Goal: Share content: Share content

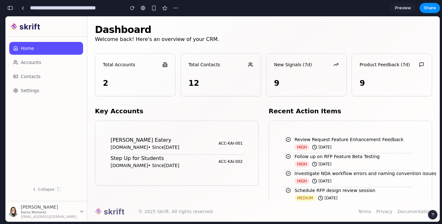
scroll to position [300, 0]
click at [14, 9] on button "button" at bounding box center [10, 8] width 10 height 10
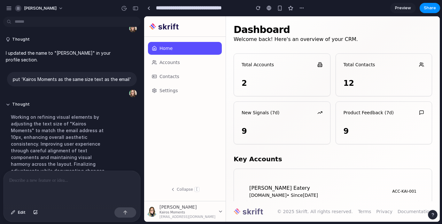
scroll to position [0, 0]
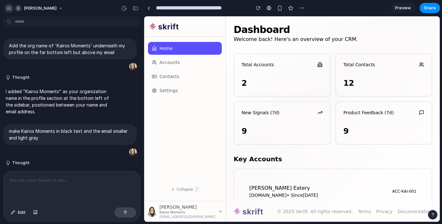
click at [7, 6] on div "button" at bounding box center [9, 8] width 6 height 6
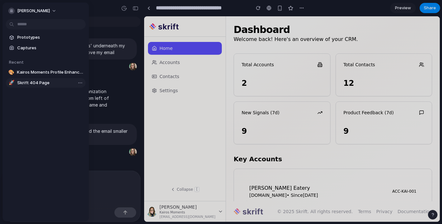
click at [39, 87] on link "🚀 Skrift 404 Page" at bounding box center [46, 83] width 80 height 10
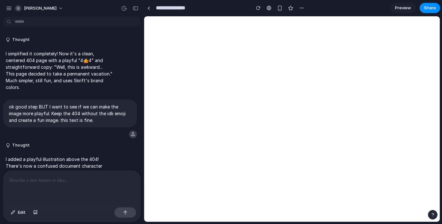
type input "**********"
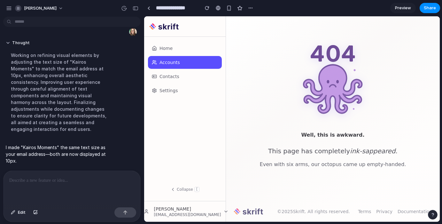
click at [90, 182] on div at bounding box center [72, 188] width 137 height 34
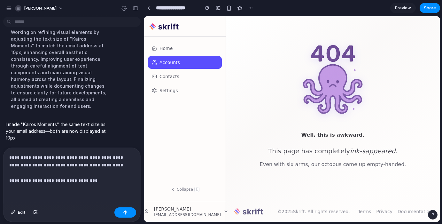
click at [37, 177] on p "**********" at bounding box center [70, 168] width 123 height 31
click at [98, 178] on p "**********" at bounding box center [70, 168] width 123 height 31
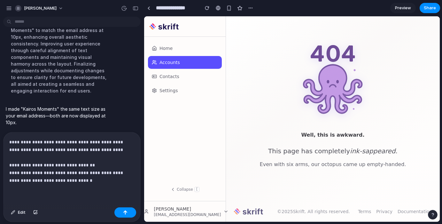
click at [97, 162] on p "**********" at bounding box center [70, 161] width 123 height 46
click at [79, 177] on p "**********" at bounding box center [70, 161] width 123 height 46
click at [100, 163] on p "**********" at bounding box center [70, 161] width 123 height 46
click at [126, 212] on div "button" at bounding box center [125, 212] width 4 height 4
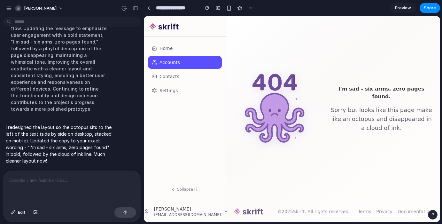
scroll to position [2032, 0]
click at [139, 7] on button "button" at bounding box center [135, 8] width 10 height 10
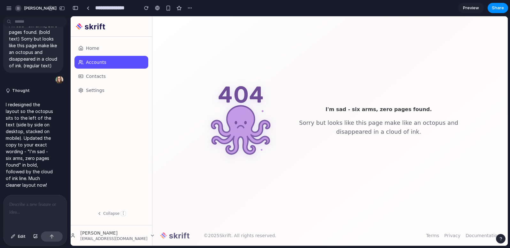
scroll to position [0, 0]
click at [30, 208] on div at bounding box center [35, 212] width 63 height 34
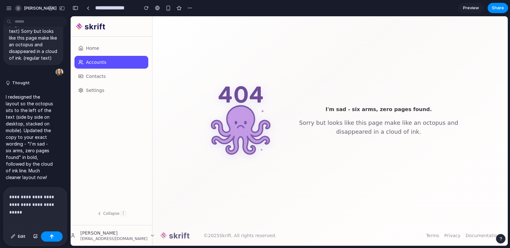
scroll to position [2753, 0]
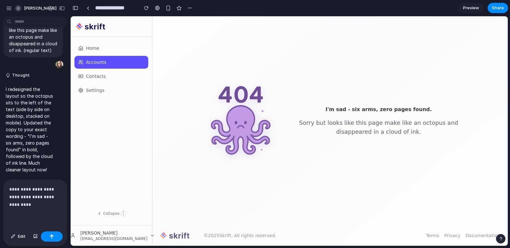
click at [20, 188] on p "**********" at bounding box center [33, 197] width 49 height 23
click at [13, 187] on p "**********" at bounding box center [33, 197] width 49 height 23
click at [52, 223] on div "button" at bounding box center [52, 236] width 4 height 4
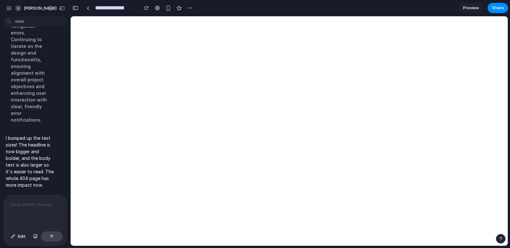
scroll to position [2969, 0]
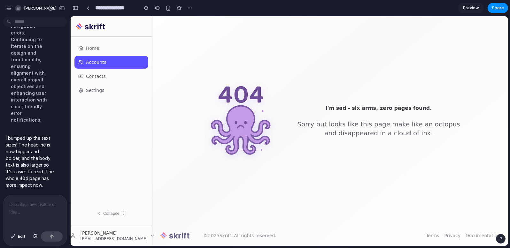
click at [22, 212] on div at bounding box center [35, 212] width 63 height 34
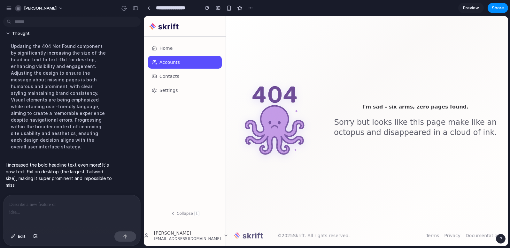
scroll to position [1882, 0]
click at [54, 208] on div at bounding box center [72, 212] width 137 height 34
drag, startPoint x: 460, startPoint y: 106, endPoint x: 348, endPoint y: 107, distance: 111.8
click at [348, 107] on h1 "I'm sad - six arms, zero pages found." at bounding box center [415, 107] width 169 height 6
copy h1 "I'm sad - six arms, zero pages found."
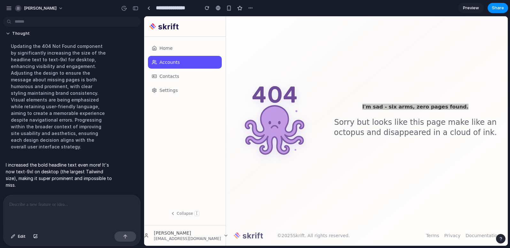
click at [61, 206] on div at bounding box center [72, 212] width 137 height 34
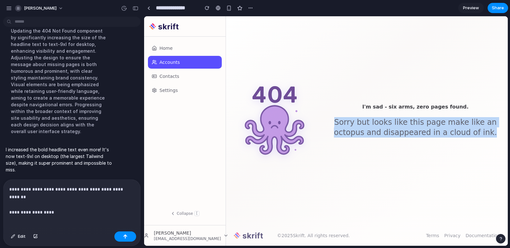
drag, startPoint x: 339, startPoint y: 124, endPoint x: 498, endPoint y: 131, distance: 159.5
click at [441, 131] on p "Sorry but looks like this page make like an octopus and disappeared in a cloud …" at bounding box center [415, 127] width 169 height 20
copy p "Sorry but looks like this page make like an octopus and disappeared in a cloud …"
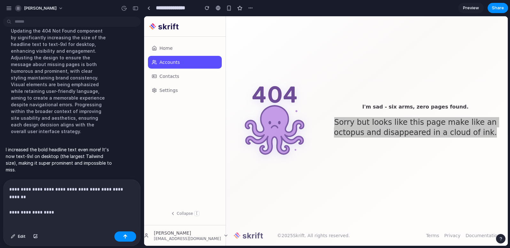
click at [94, 205] on p "**********" at bounding box center [70, 197] width 123 height 23
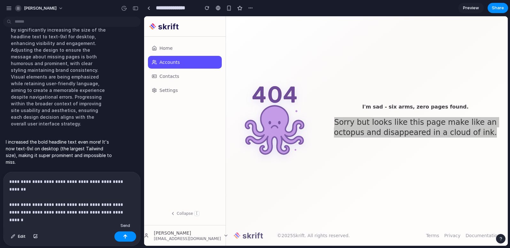
drag, startPoint x: 130, startPoint y: 236, endPoint x: 80, endPoint y: 233, distance: 49.9
click at [130, 223] on button "button" at bounding box center [125, 237] width 22 height 10
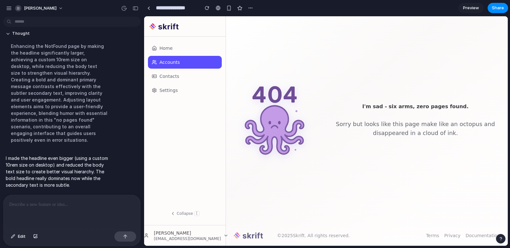
scroll to position [1733, 0]
click at [71, 202] on p at bounding box center [70, 205] width 123 height 8
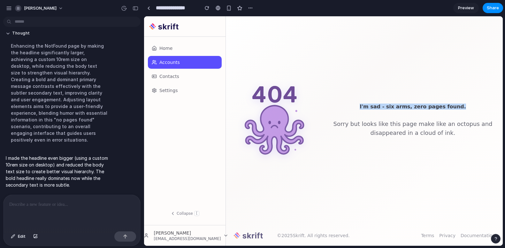
drag, startPoint x: 465, startPoint y: 106, endPoint x: 354, endPoint y: 107, distance: 110.8
click at [354, 107] on h1 "I'm sad - six arms, zero pages found." at bounding box center [413, 106] width 164 height 5
copy h1 "I'm sad - six arms, zero pages found."
click at [66, 208] on div at bounding box center [72, 212] width 137 height 34
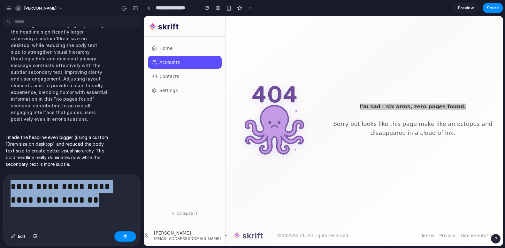
drag, startPoint x: 6, startPoint y: 185, endPoint x: -7, endPoint y: 180, distance: 13.8
click at [0, 180] on html "erika-baker Thought I redesigned the 404 page with a sad octopus (Skrift's masc…" at bounding box center [252, 124] width 505 height 248
click at [8, 184] on div "**********" at bounding box center [72, 201] width 137 height 55
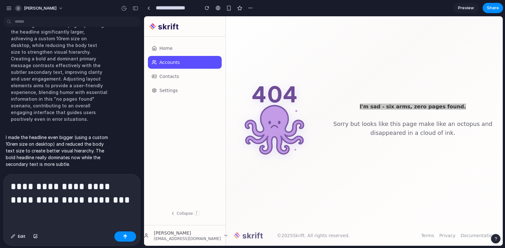
click at [107, 199] on h1 "**********" at bounding box center [72, 194] width 123 height 28
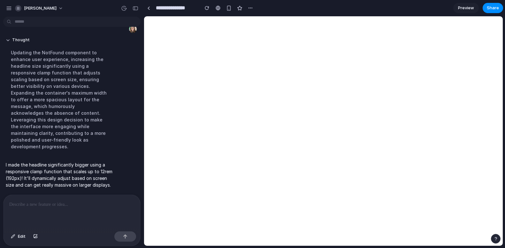
scroll to position [1710, 0]
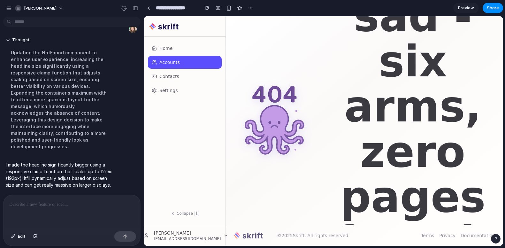
click at [33, 207] on div at bounding box center [72, 212] width 137 height 34
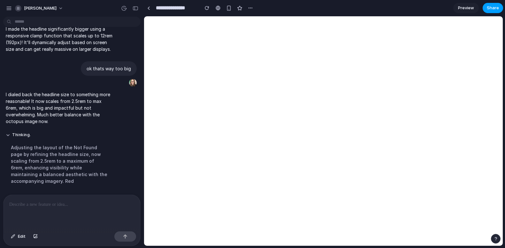
scroll to position [1629, 0]
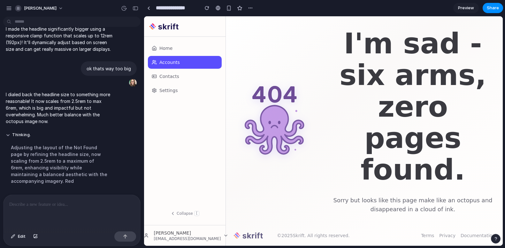
click at [50, 201] on p at bounding box center [70, 205] width 123 height 8
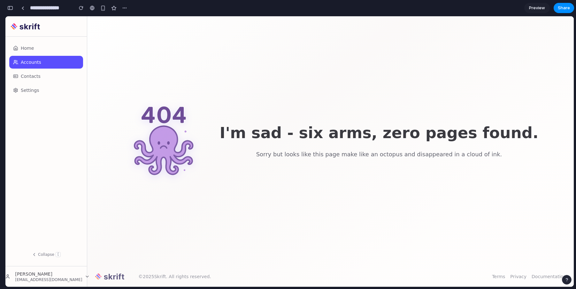
scroll to position [2385, 0]
click at [11, 8] on div "button" at bounding box center [10, 8] width 6 height 4
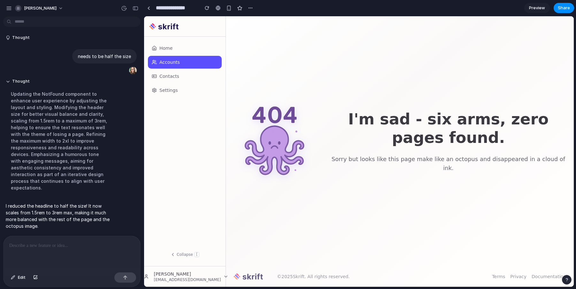
click at [75, 223] on div at bounding box center [72, 253] width 137 height 34
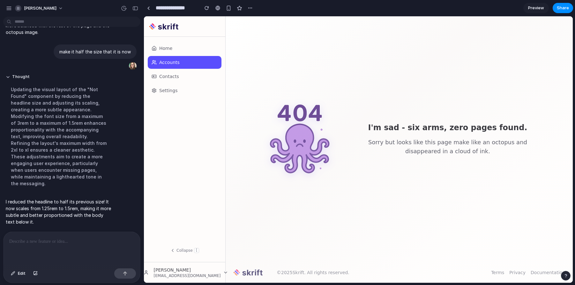
scroll to position [1588, 0]
drag, startPoint x: 718, startPoint y: 256, endPoint x: 413, endPoint y: 224, distance: 307.0
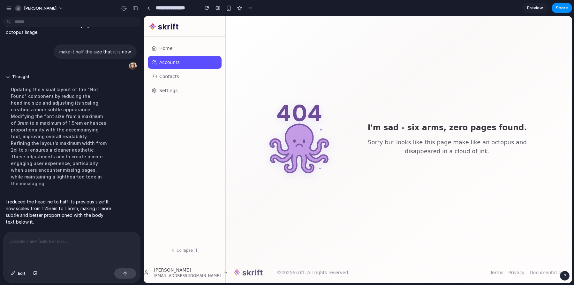
click at [72, 223] on p at bounding box center [70, 241] width 123 height 8
click at [441, 9] on span "Share" at bounding box center [562, 8] width 12 height 6
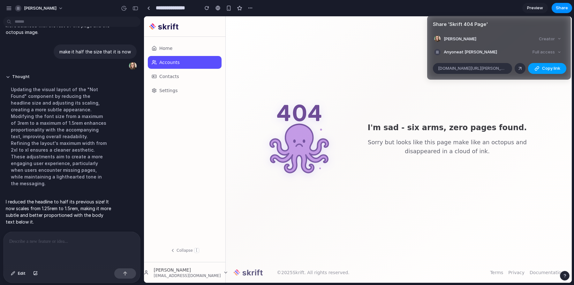
click at [441, 66] on span "Copy link" at bounding box center [551, 68] width 18 height 6
click at [437, 218] on div "Share ' Skrift 404 Page ' Erika Baker Creator Anyone at Erika-baker Full access…" at bounding box center [287, 142] width 574 height 285
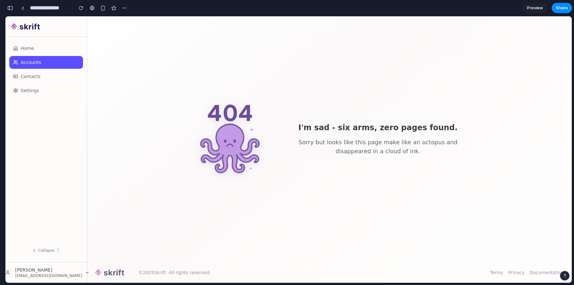
scroll to position [2249, 0]
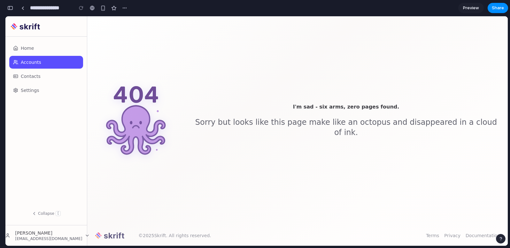
click at [10, 6] on div "button" at bounding box center [10, 8] width 6 height 4
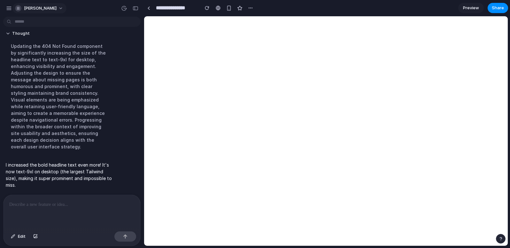
click at [28, 7] on span "[PERSON_NAME]" at bounding box center [40, 8] width 33 height 6
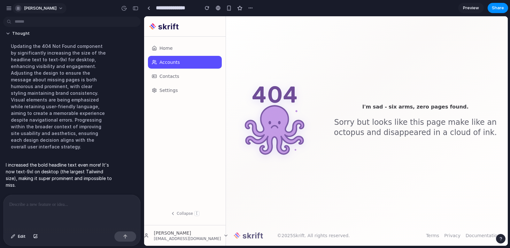
click at [28, 7] on div "Settings Invite members Change theme Sign out" at bounding box center [255, 124] width 510 height 248
click at [10, 6] on div "button" at bounding box center [9, 8] width 6 height 6
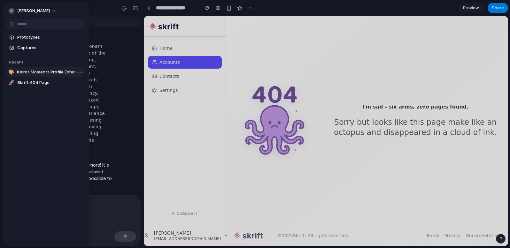
click at [38, 69] on span "Kairos Moments Profile Enhancement" at bounding box center [50, 72] width 66 height 6
type input "**********"
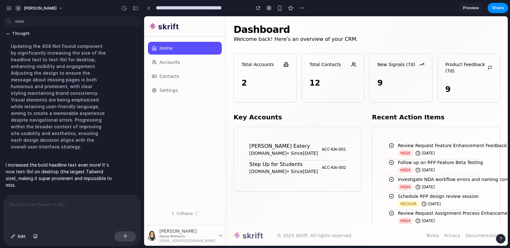
click at [52, 206] on p at bounding box center [71, 205] width 125 height 8
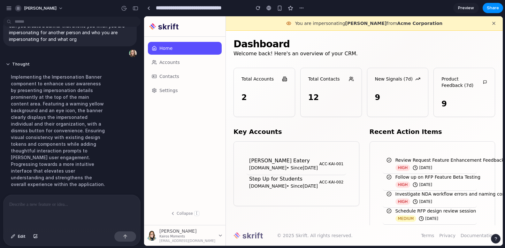
scroll to position [435, 0]
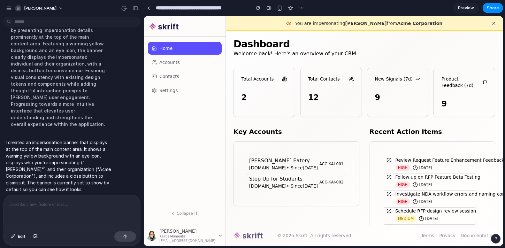
click at [47, 206] on div at bounding box center [72, 212] width 137 height 34
click at [37, 206] on div at bounding box center [72, 212] width 137 height 34
click at [38, 204] on p at bounding box center [70, 205] width 123 height 8
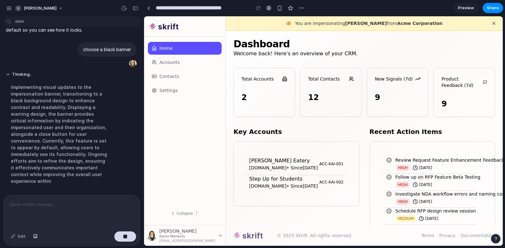
scroll to position [487, 0]
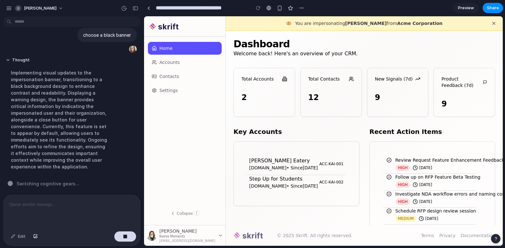
click at [34, 206] on div at bounding box center [72, 212] width 137 height 34
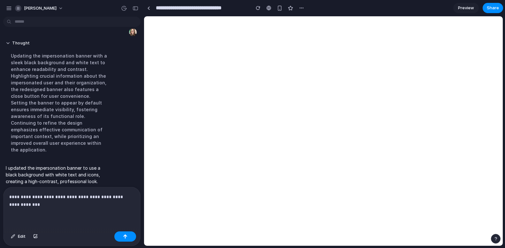
scroll to position [0, 0]
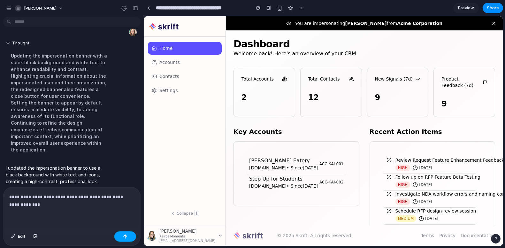
click at [123, 237] on div "button" at bounding box center [125, 236] width 4 height 4
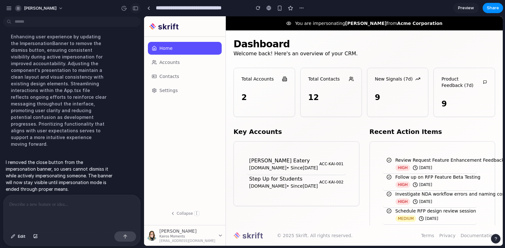
click at [135, 10] on div "button" at bounding box center [136, 8] width 6 height 4
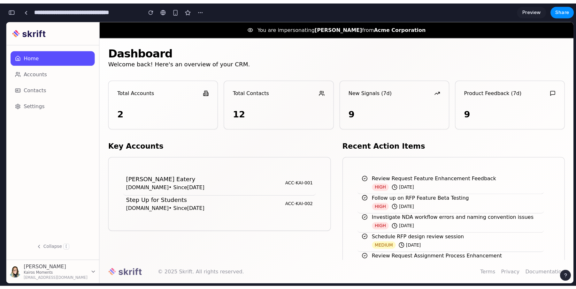
scroll to position [941, 0]
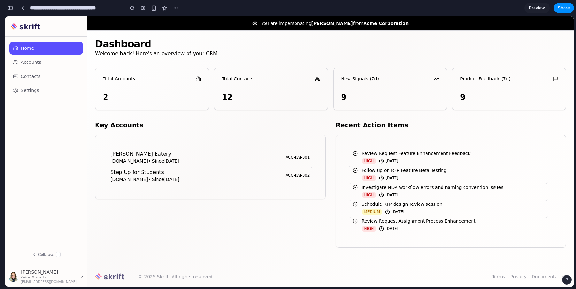
click at [14, 26] on img at bounding box center [30, 27] width 38 height 8
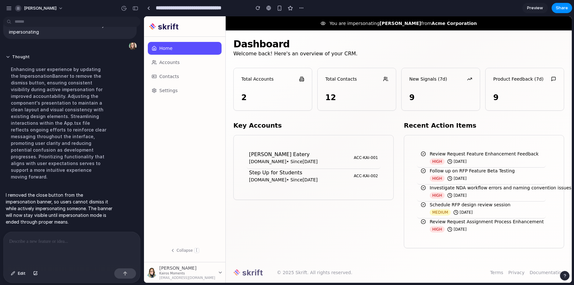
scroll to position [562, 0]
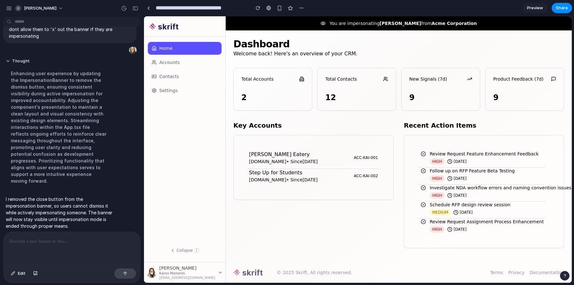
click at [67, 241] on p at bounding box center [70, 241] width 123 height 8
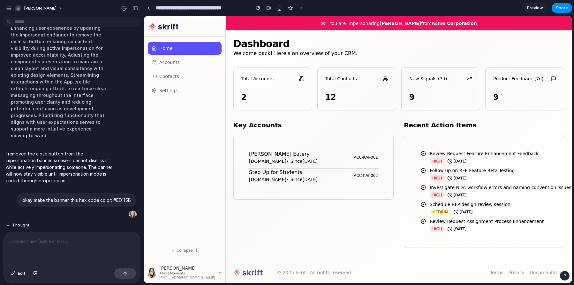
scroll to position [640, 0]
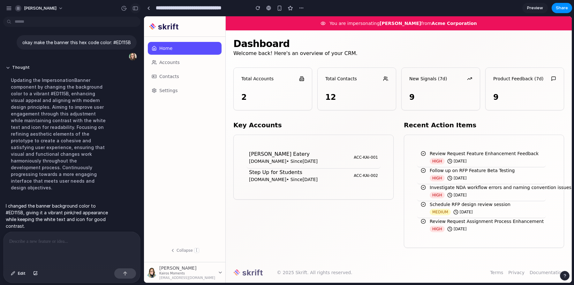
click at [133, 9] on div "button" at bounding box center [136, 8] width 6 height 4
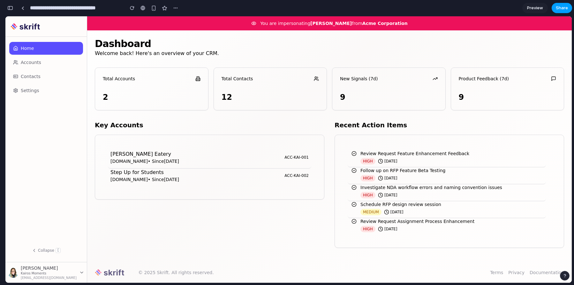
click at [509, 6] on span "Share" at bounding box center [562, 8] width 12 height 6
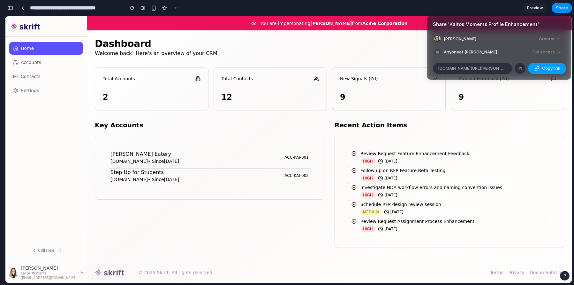
click at [509, 67] on span "Copy link" at bounding box center [551, 68] width 18 height 6
click at [331, 41] on div "Share ' Kairos Moments Profile Enhancement ' [PERSON_NAME] Creator Anyone at [P…" at bounding box center [287, 142] width 574 height 285
